Goal: Information Seeking & Learning: Check status

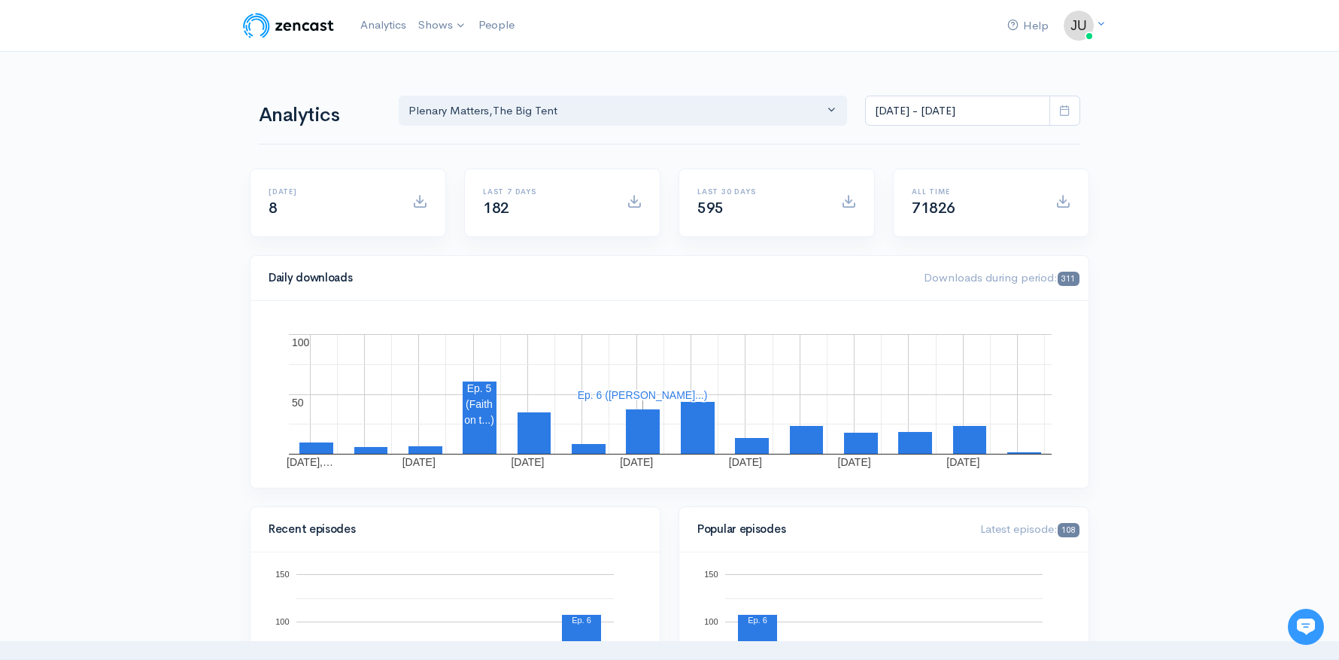
click at [1066, 108] on icon at bounding box center [1064, 110] width 11 height 11
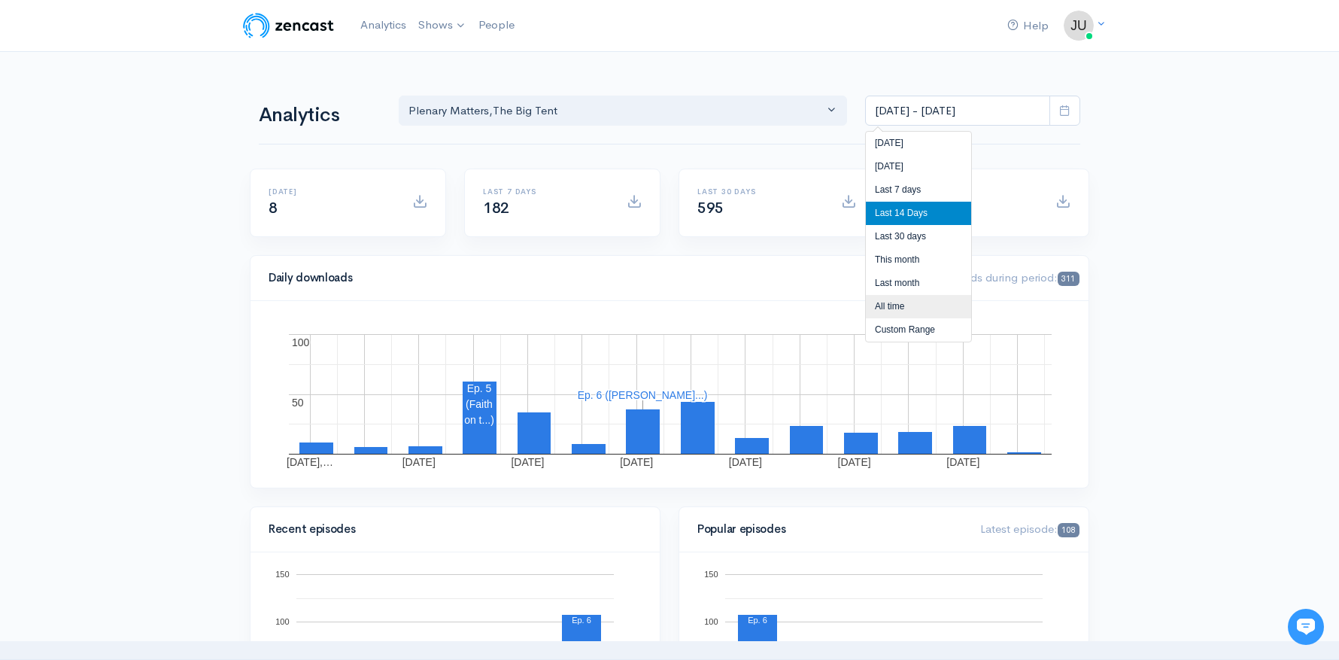
click at [929, 304] on li "All time" at bounding box center [918, 306] width 105 height 23
type input "[DATE] - [DATE]"
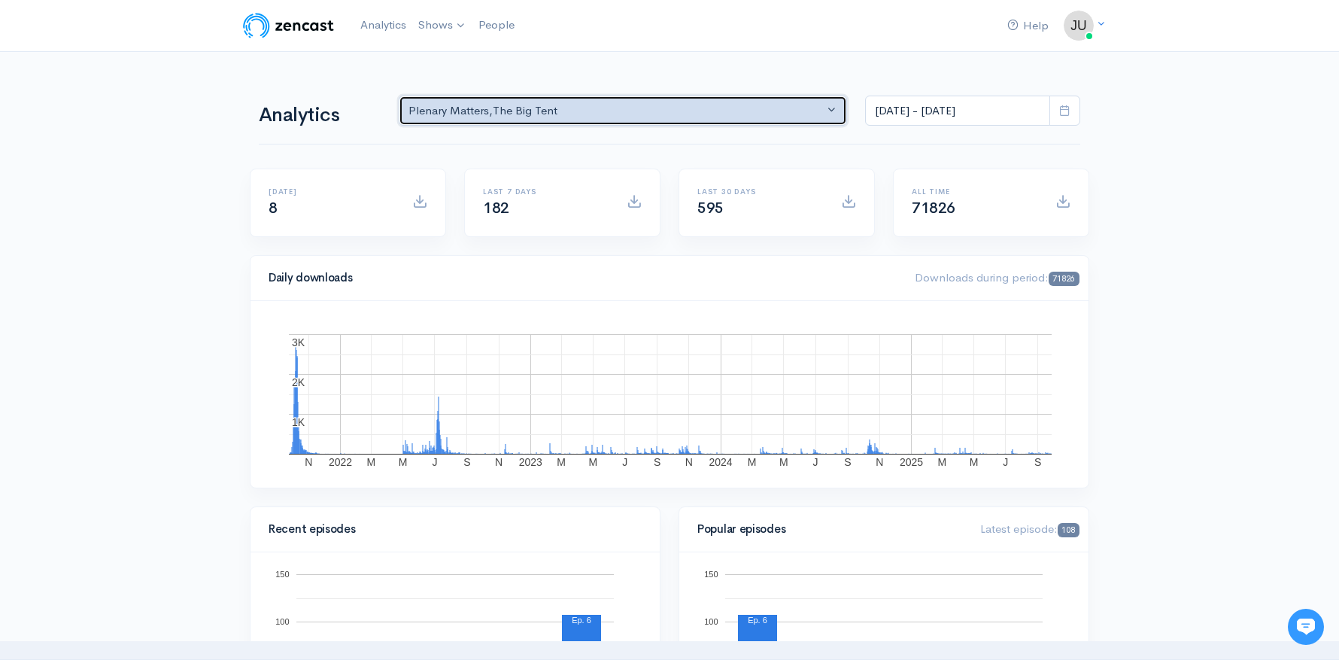
click at [831, 109] on button "Plenary Matters , The Big Tent" at bounding box center [623, 111] width 448 height 31
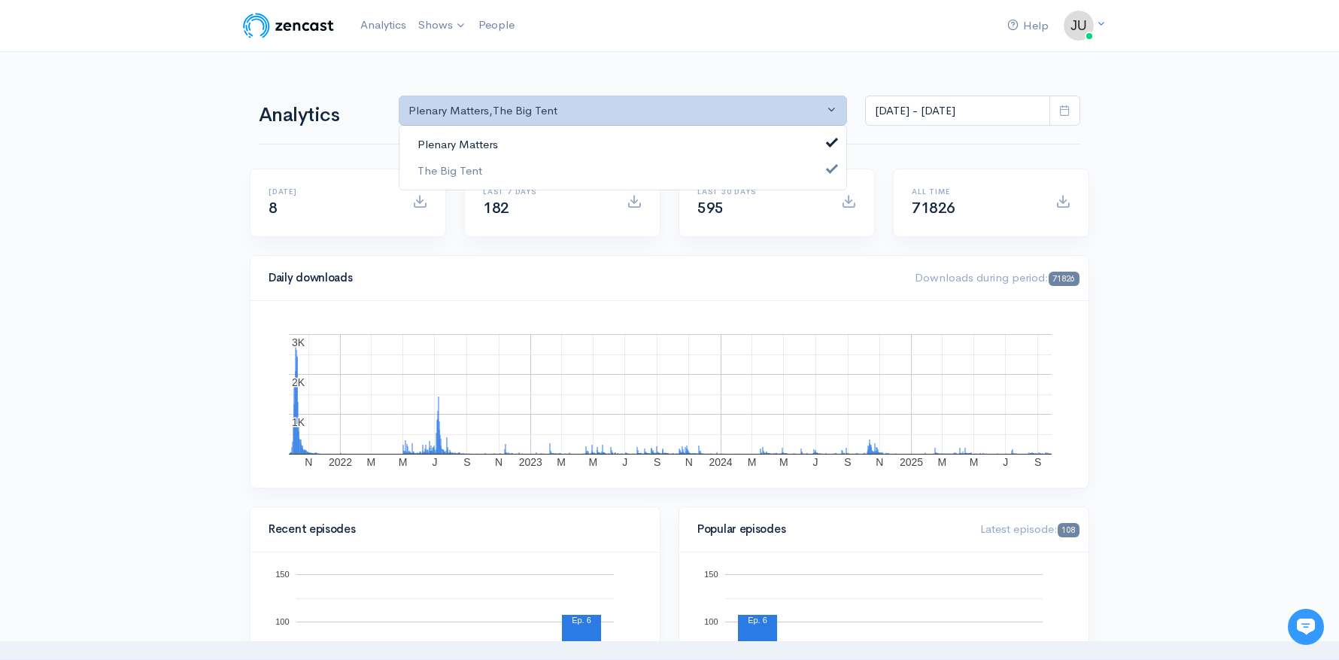
click at [828, 136] on link "Plenary Matters" at bounding box center [623, 145] width 447 height 26
select select "15724"
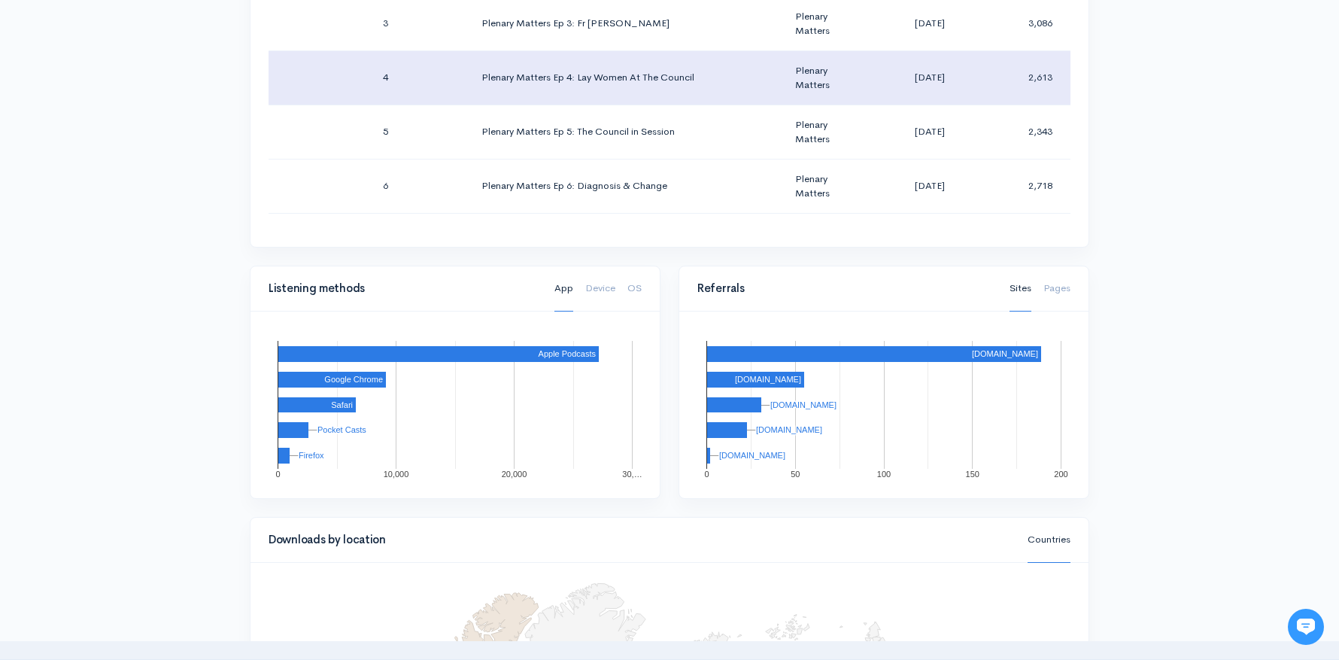
scroll to position [968, 0]
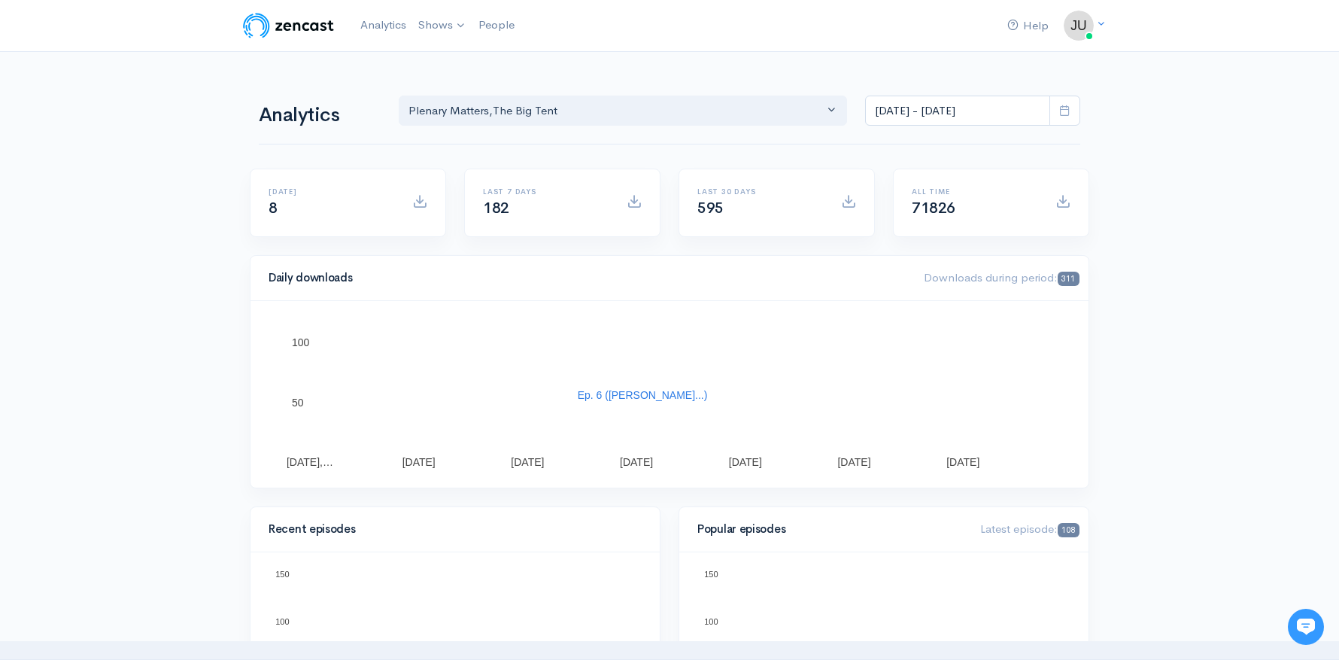
click at [1062, 107] on icon at bounding box center [1064, 110] width 11 height 11
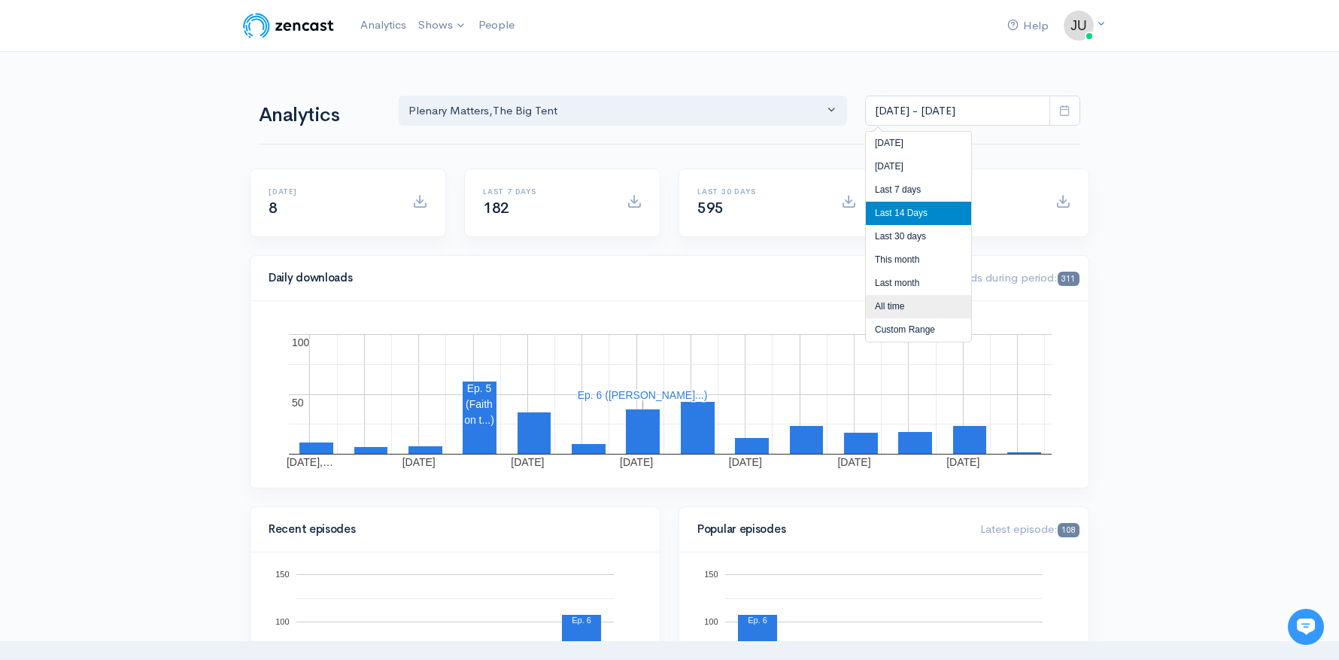
click at [911, 305] on li "All time" at bounding box center [918, 306] width 105 height 23
type input "[DATE] - [DATE]"
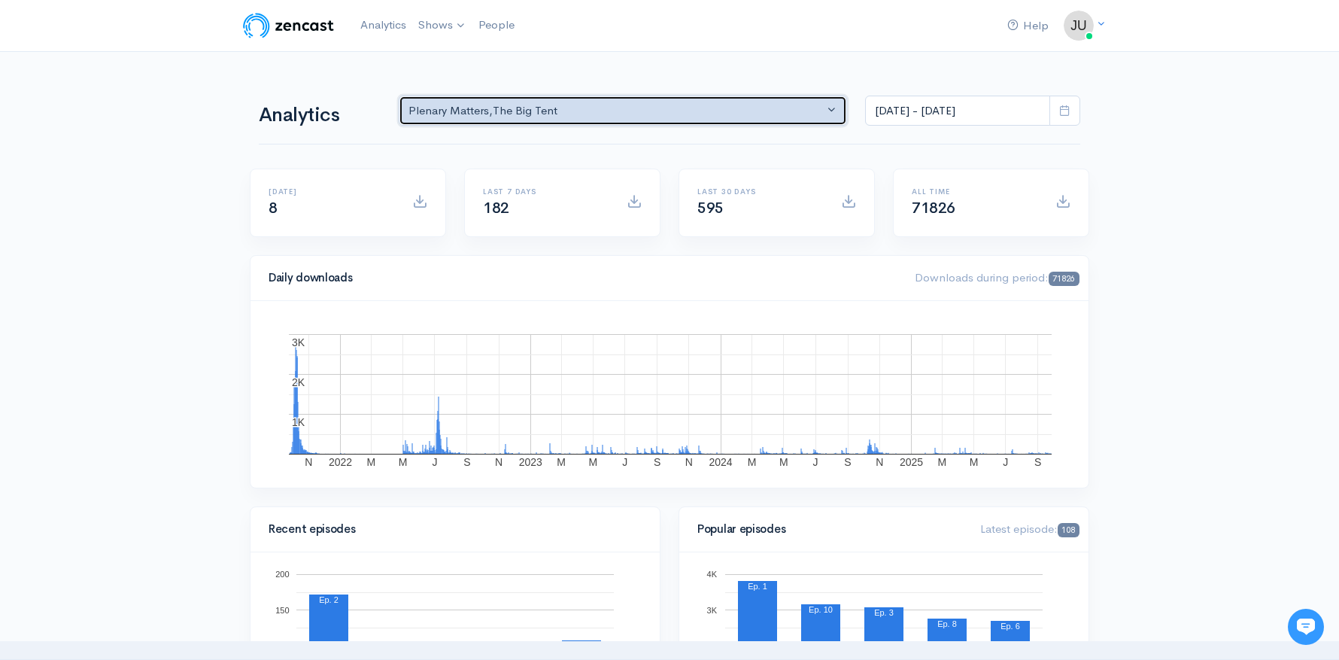
click at [836, 106] on button "Plenary Matters , The Big Tent" at bounding box center [623, 111] width 448 height 31
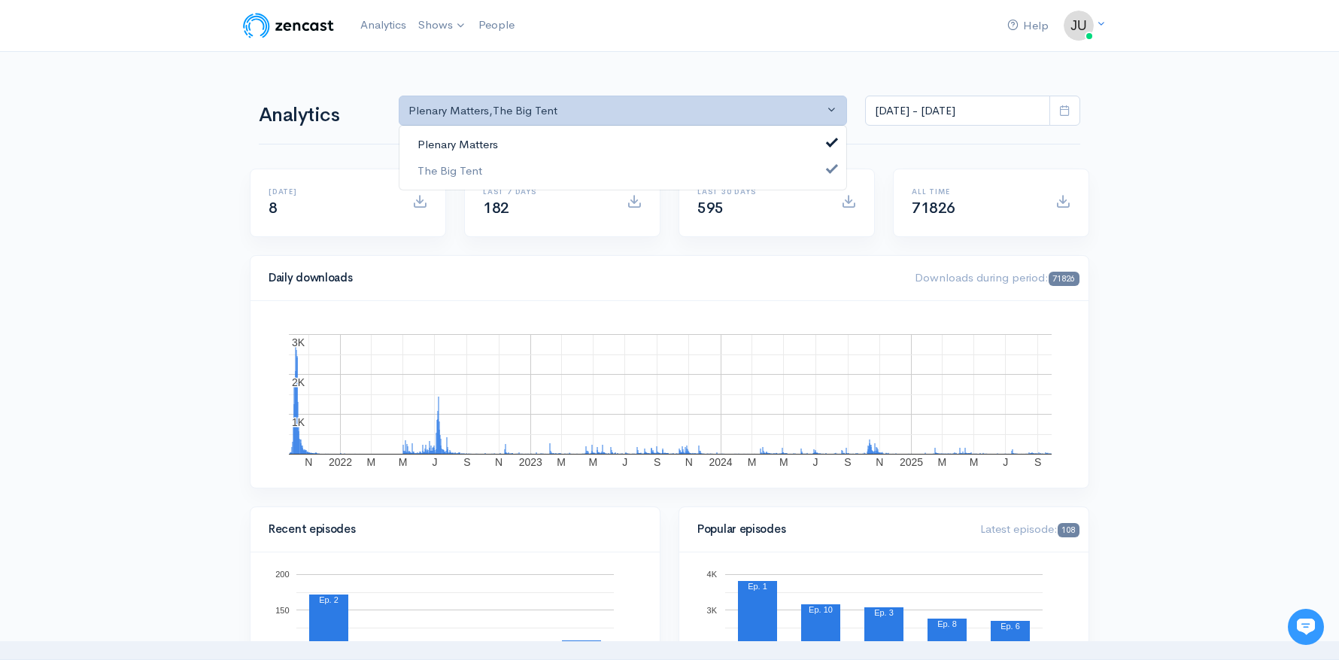
click at [827, 138] on link "Plenary Matters" at bounding box center [623, 145] width 447 height 26
select select "15724"
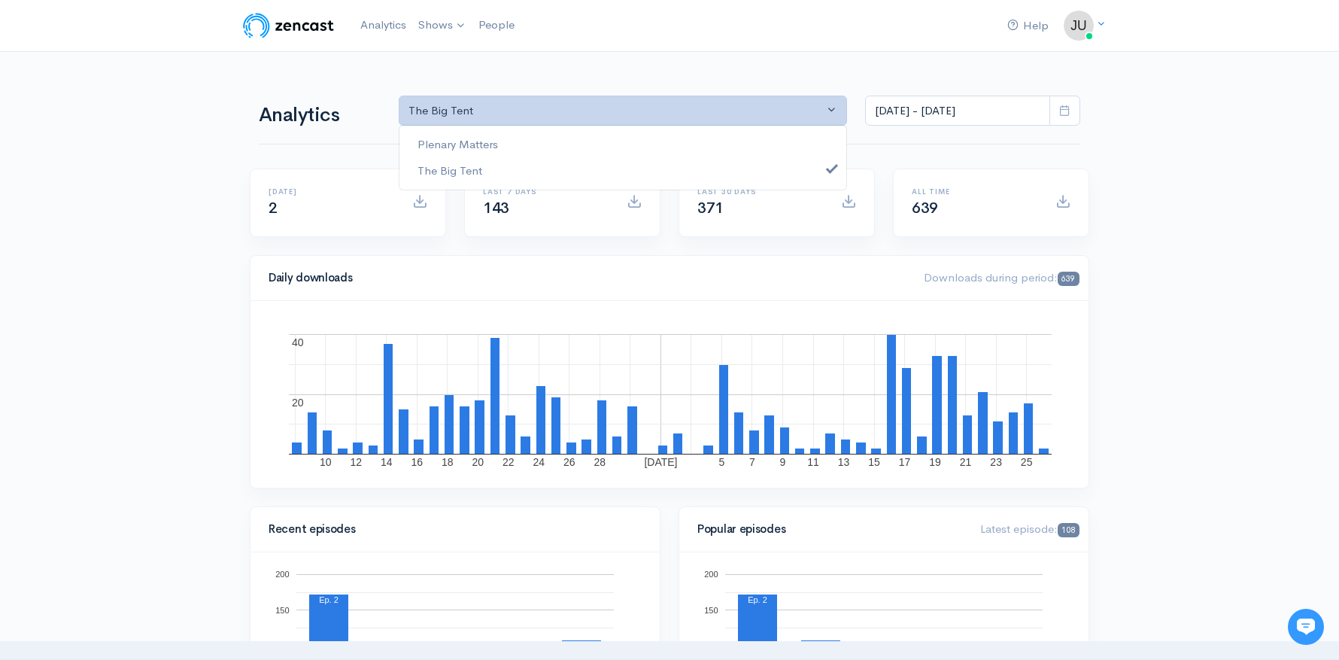
click at [1063, 115] on icon at bounding box center [1064, 110] width 11 height 11
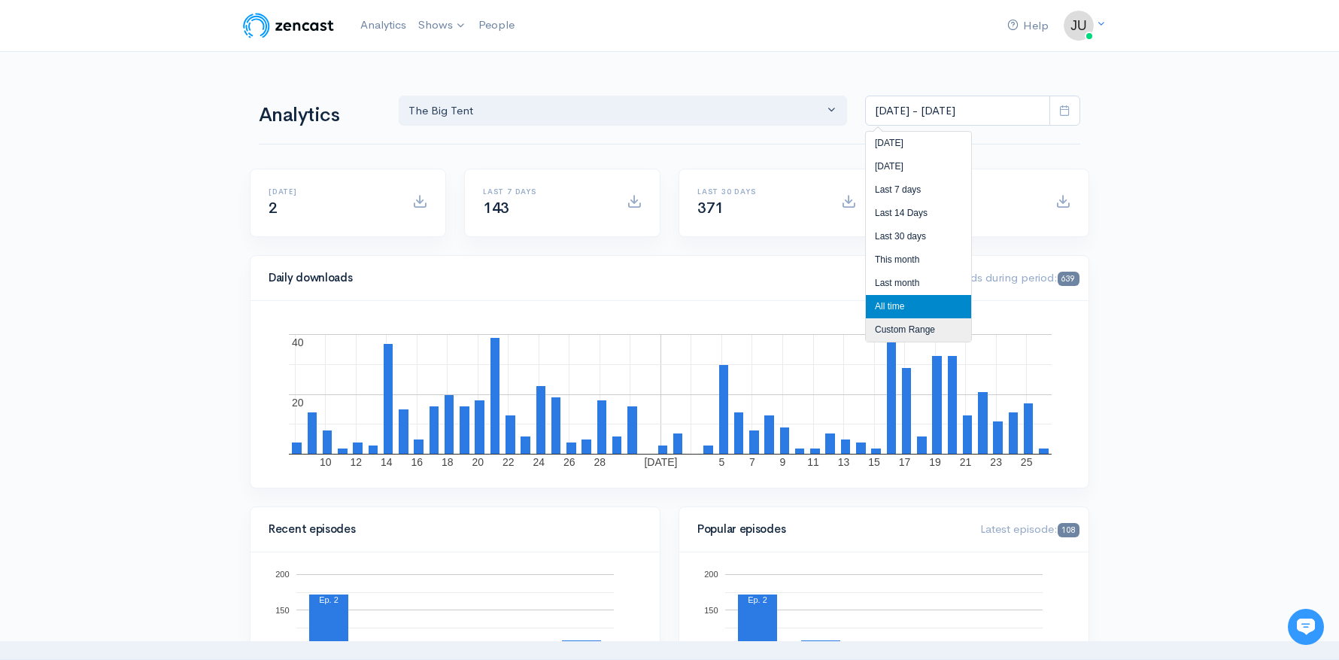
click at [914, 329] on li "Custom Range" at bounding box center [918, 329] width 105 height 23
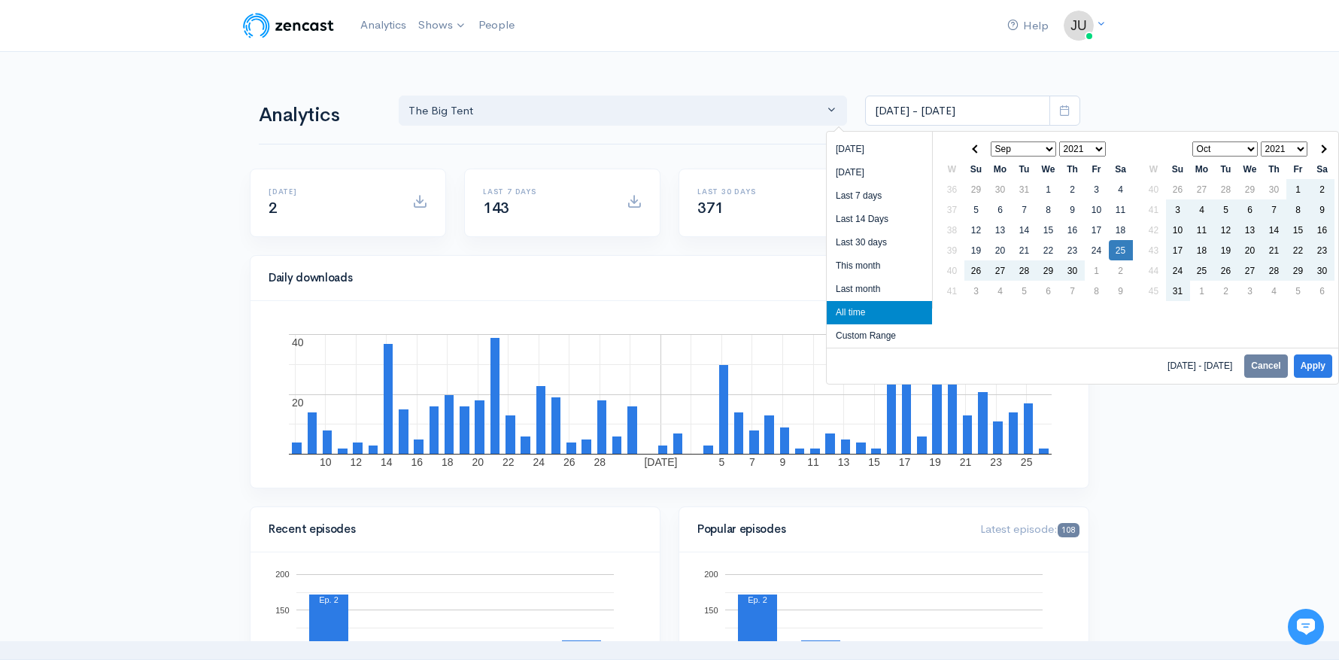
click at [1100, 146] on select "2021 2022 2023 2024 2025" at bounding box center [1082, 148] width 47 height 15
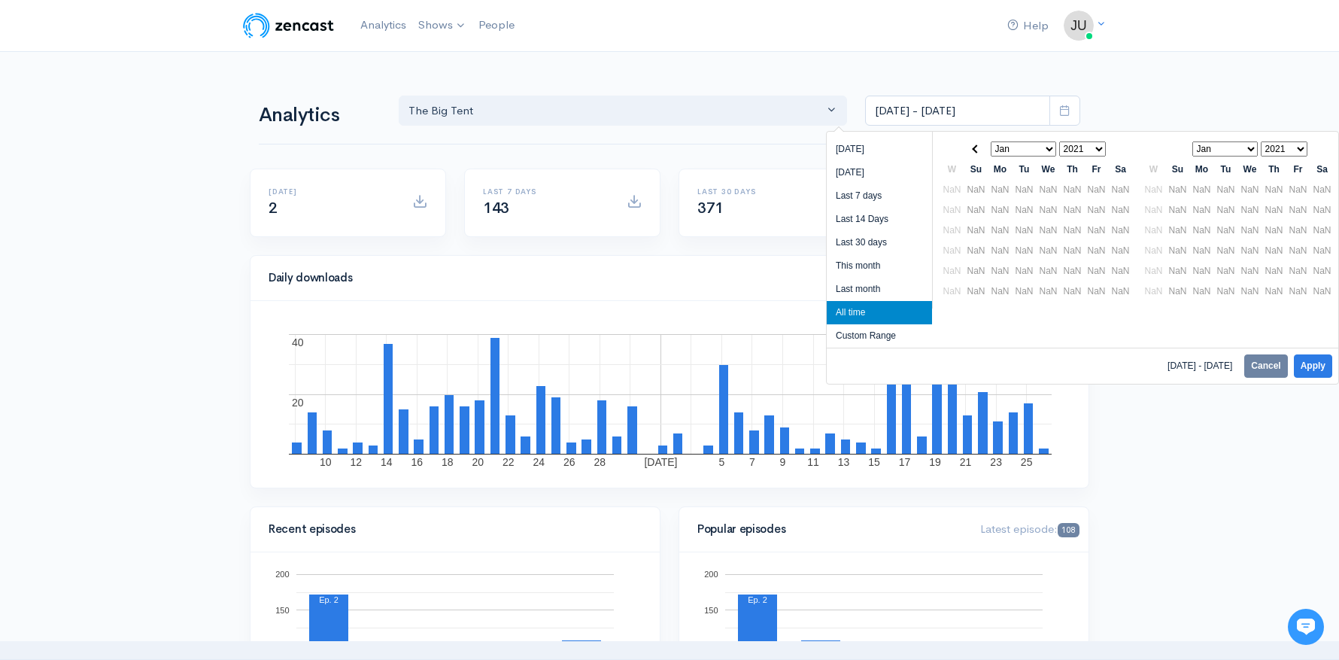
click at [1048, 146] on select "Jan Feb Mar Apr May Jun Jul Aug Sep Oct Nov Dec" at bounding box center [1024, 148] width 66 height 15
click at [1095, 142] on select "2021 2022 2023 2024 2025" at bounding box center [1082, 148] width 47 height 15
click at [1303, 148] on select "2021 2022 2023 2024 2025" at bounding box center [1284, 148] width 47 height 15
click at [873, 333] on li "Custom Range" at bounding box center [879, 335] width 105 height 23
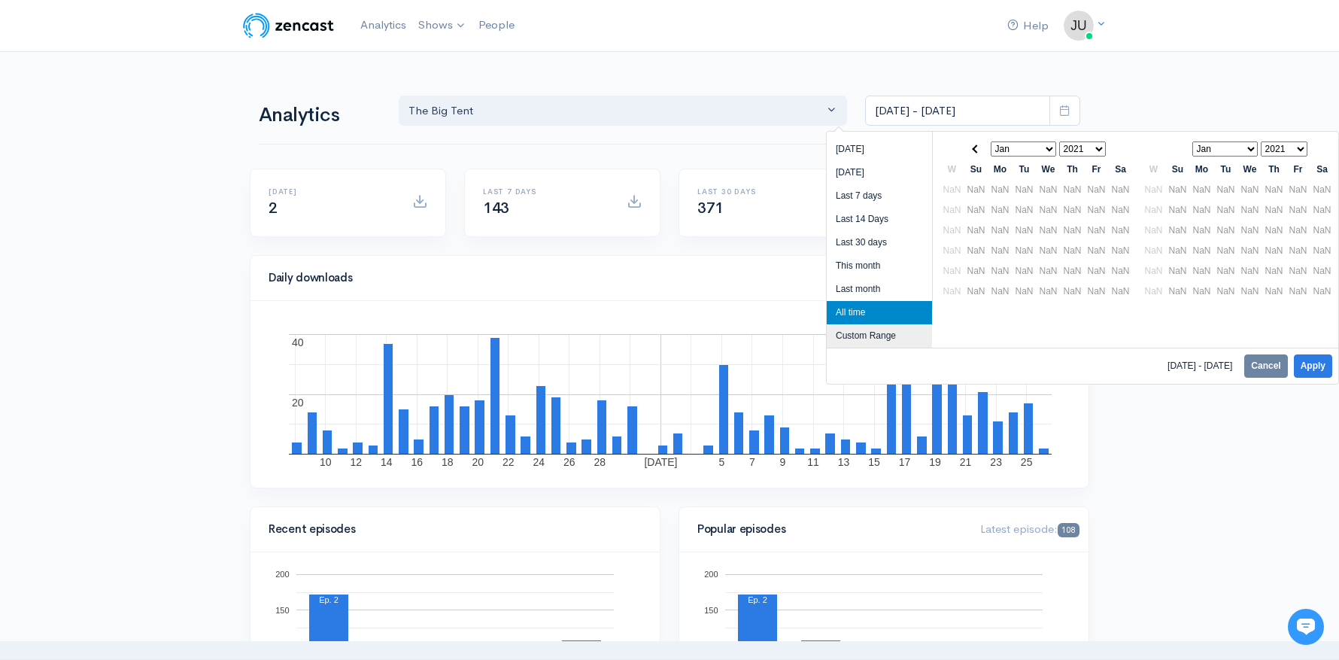
click at [858, 340] on li "Custom Range" at bounding box center [879, 335] width 105 height 23
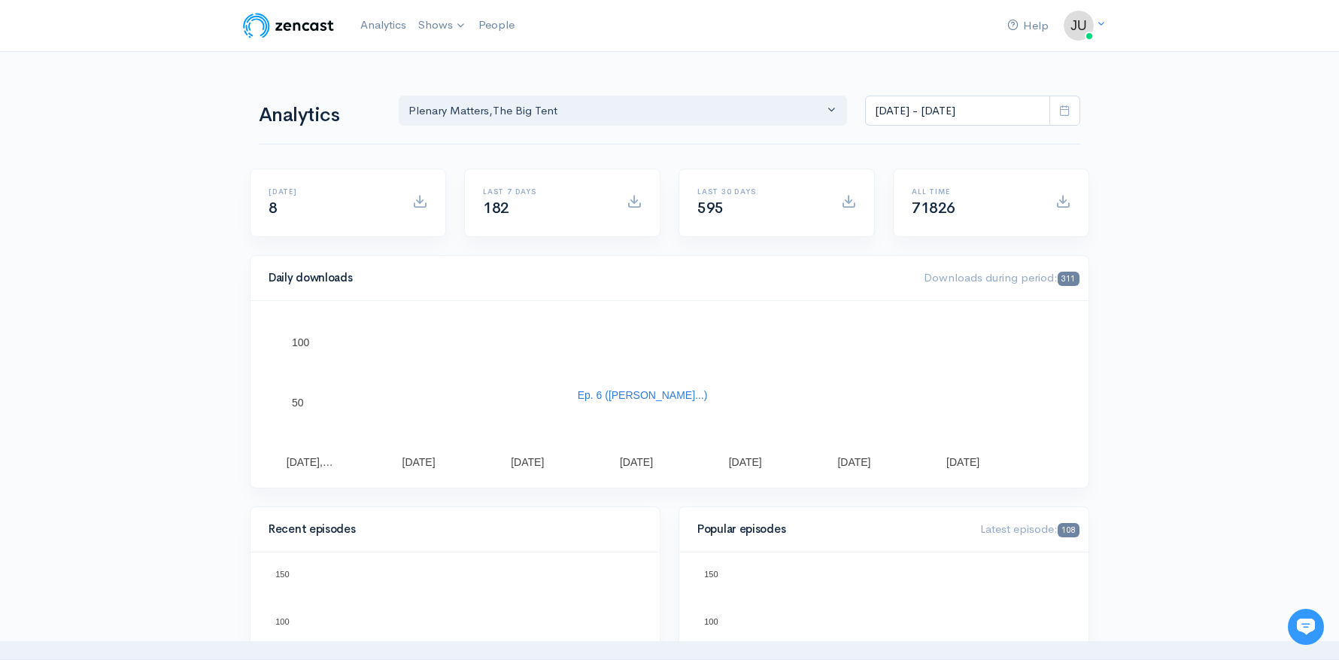
click at [1060, 112] on icon at bounding box center [1064, 110] width 11 height 11
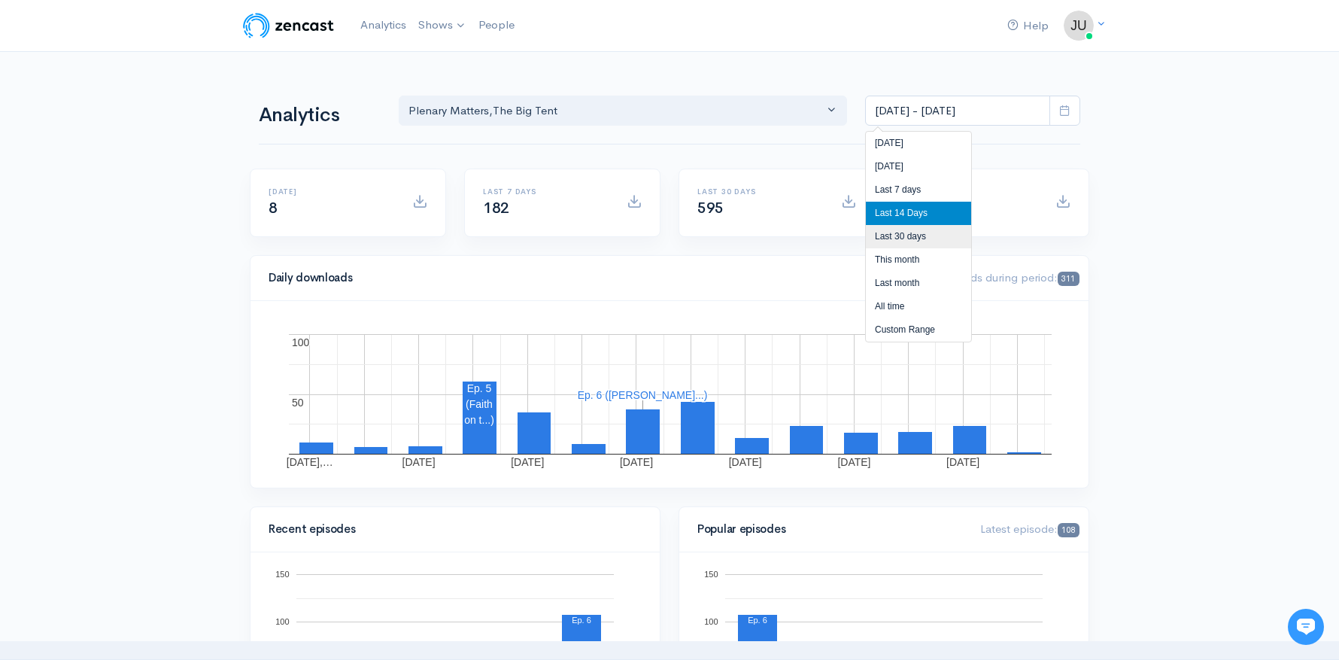
click at [939, 237] on li "Last 30 days" at bounding box center [918, 236] width 105 height 23
type input "Aug 28, 2025 - Sep 26, 2025"
